Goal: Task Accomplishment & Management: Manage account settings

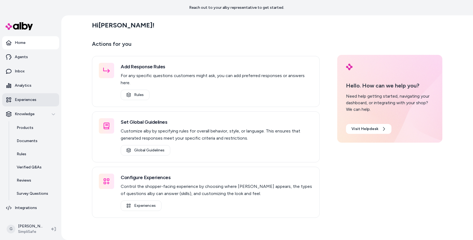
click at [25, 97] on p "Experiences" at bounding box center [26, 99] width 22 height 5
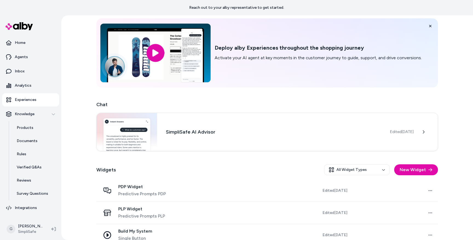
scroll to position [59, 0]
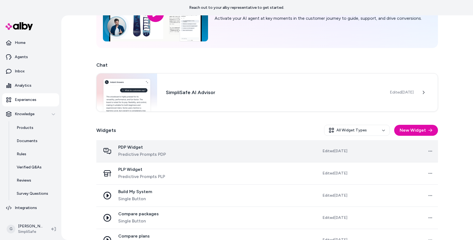
click at [148, 153] on span "Predictive Prompts PDP" at bounding box center [142, 154] width 48 height 7
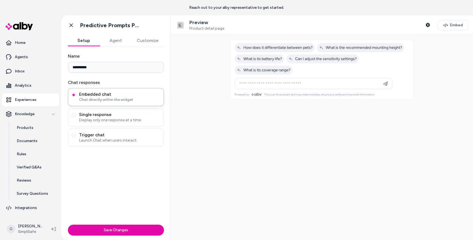
click at [125, 106] on div "Embedded chat Chat directly within the widget Single response Display only one …" at bounding box center [116, 117] width 96 height 59
click at [125, 110] on div "Single response Display only one response at a time" at bounding box center [116, 117] width 96 height 18
click at [75, 118] on label "Single response Display only one response at a time" at bounding box center [115, 117] width 89 height 11
click at [75, 117] on button "Single response Display only one response at a time" at bounding box center [73, 115] width 4 height 4
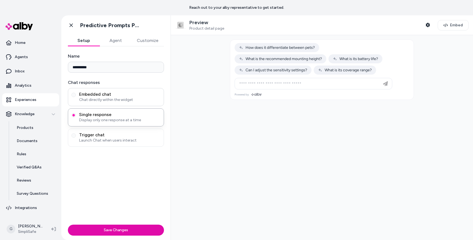
click at [73, 98] on label "Embedded chat Chat directly within the widget" at bounding box center [115, 96] width 89 height 11
click at [73, 97] on button "Embedded chat Chat directly within the widget" at bounding box center [73, 95] width 4 height 4
click at [73, 136] on button "Trigger chat Launch Chat when users interact" at bounding box center [73, 135] width 4 height 4
click at [73, 114] on button "Single response Display only one response at a time" at bounding box center [73, 115] width 4 height 4
click at [74, 92] on label "Embedded chat Chat directly within the widget" at bounding box center [115, 96] width 89 height 11
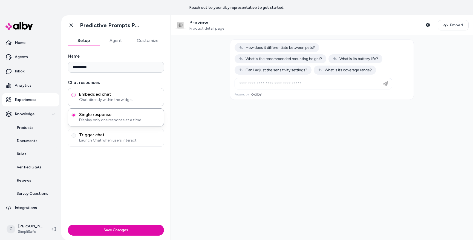
click at [74, 93] on button "Embedded chat Chat directly within the widget" at bounding box center [73, 95] width 4 height 4
click at [31, 93] on link "Experiences" at bounding box center [30, 99] width 57 height 13
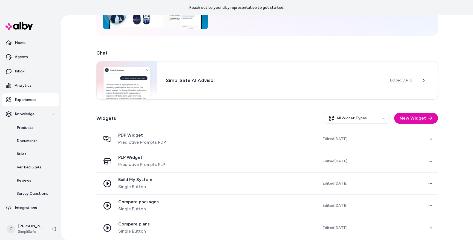
scroll to position [75, 0]
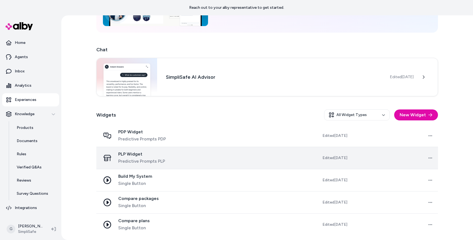
click at [134, 151] on span "PLP Widget" at bounding box center [141, 153] width 47 height 5
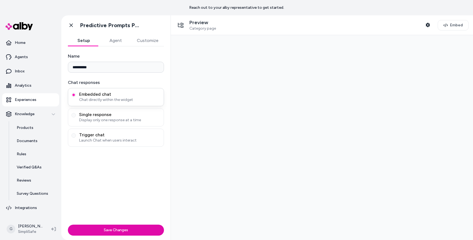
click at [125, 98] on span "Chat directly within the widget" at bounding box center [119, 99] width 81 height 5
click at [76, 97] on button "Embedded chat Chat directly within the widget" at bounding box center [73, 95] width 4 height 4
click at [115, 118] on span "Display only one response at a time" at bounding box center [119, 119] width 81 height 5
click at [76, 117] on button "Single response Display only one response at a time" at bounding box center [73, 115] width 4 height 4
click at [111, 138] on span "Launch Chat when users interact" at bounding box center [119, 139] width 81 height 5
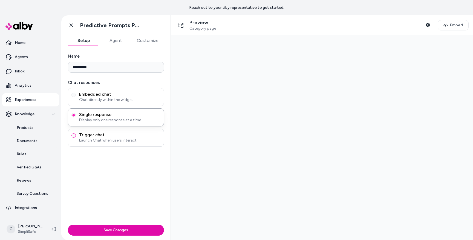
click at [76, 137] on button "Trigger chat Launch Chat when users interact" at bounding box center [73, 135] width 4 height 4
click at [115, 122] on span "Display only one response at a time" at bounding box center [119, 119] width 81 height 5
click at [76, 117] on button "Single response Display only one response at a time" at bounding box center [73, 115] width 4 height 4
click at [118, 90] on div "Embedded chat Chat directly within the widget" at bounding box center [116, 97] width 96 height 18
click at [32, 102] on p "Experiences" at bounding box center [26, 99] width 22 height 5
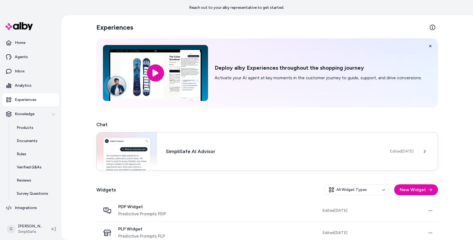
scroll to position [75, 0]
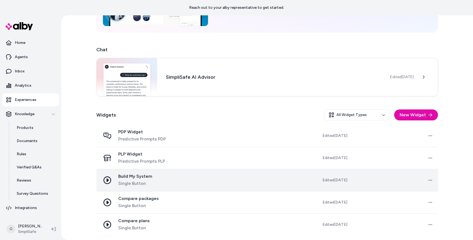
click at [152, 176] on div "Build My System Single Button" at bounding box center [146, 179] width 90 height 13
